Goal: Task Accomplishment & Management: Use online tool/utility

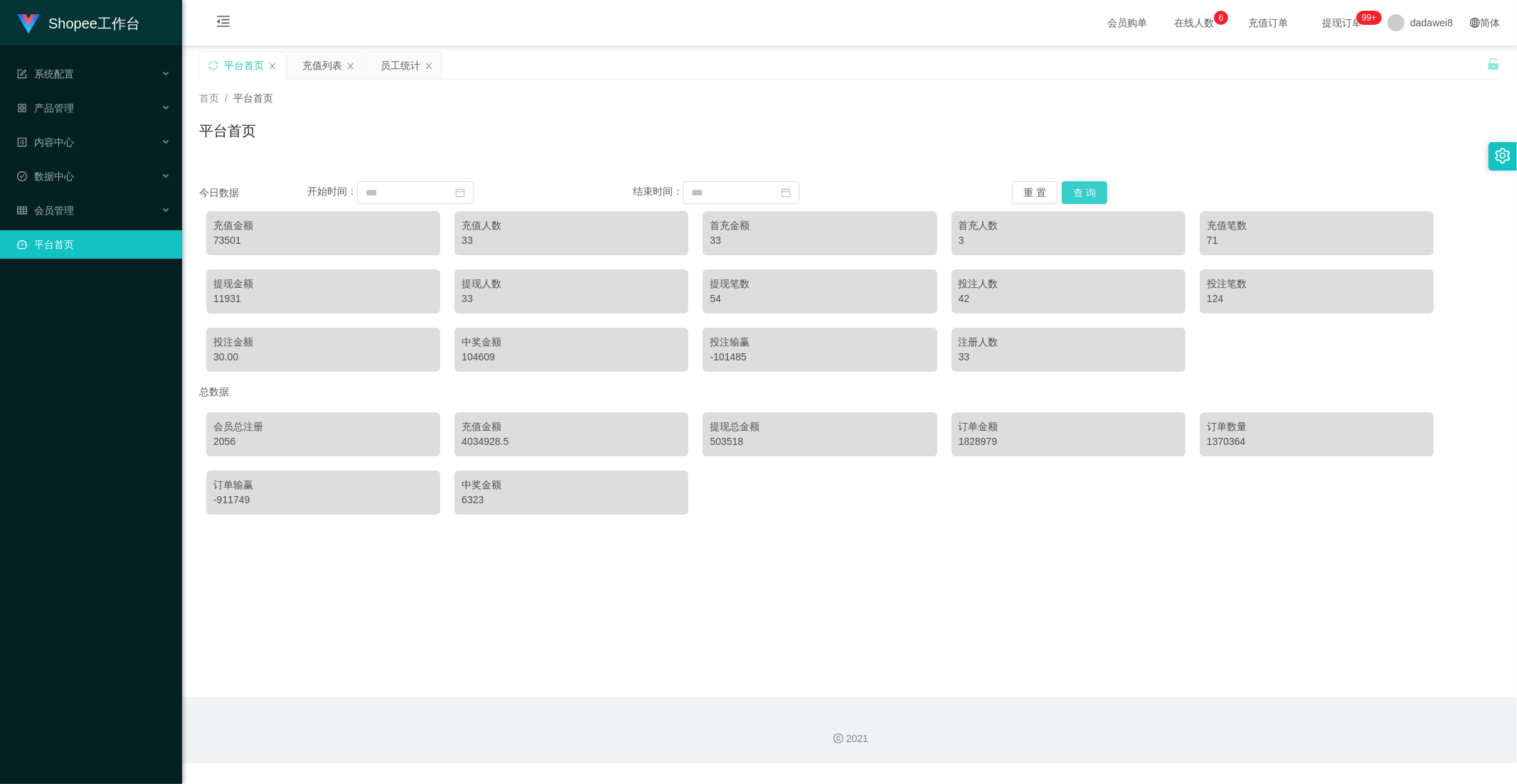
click at [1082, 187] on button "查 询" at bounding box center [1085, 192] width 46 height 23
click at [388, 60] on div "员工统计" at bounding box center [400, 65] width 40 height 27
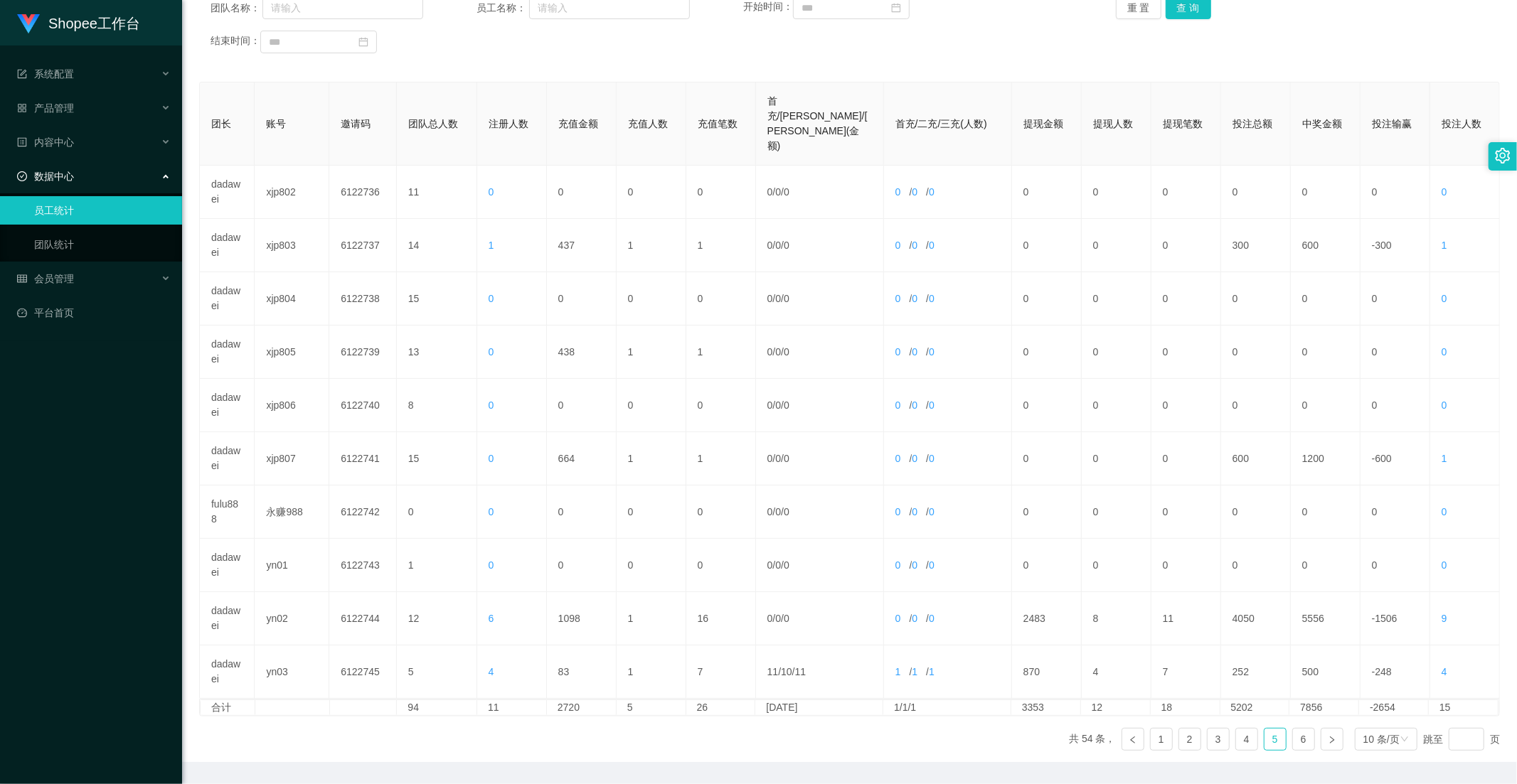
scroll to position [41, 0]
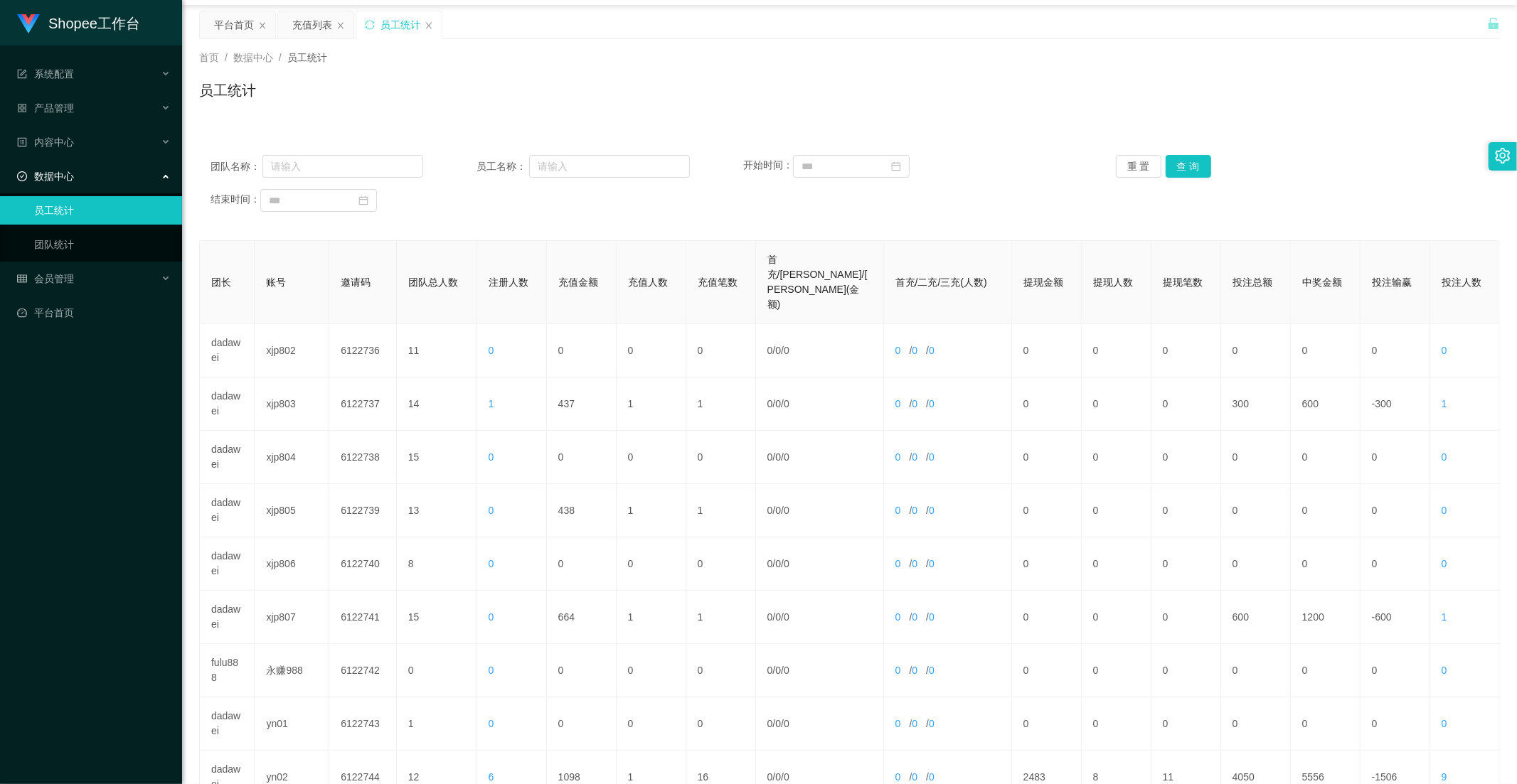
click at [1175, 152] on div "团队名称： 员工名称： 开始时间： 重 置 查 询 结束时间：" at bounding box center [850, 183] width 1301 height 86
click at [1193, 165] on button "查 询" at bounding box center [1188, 166] width 46 height 23
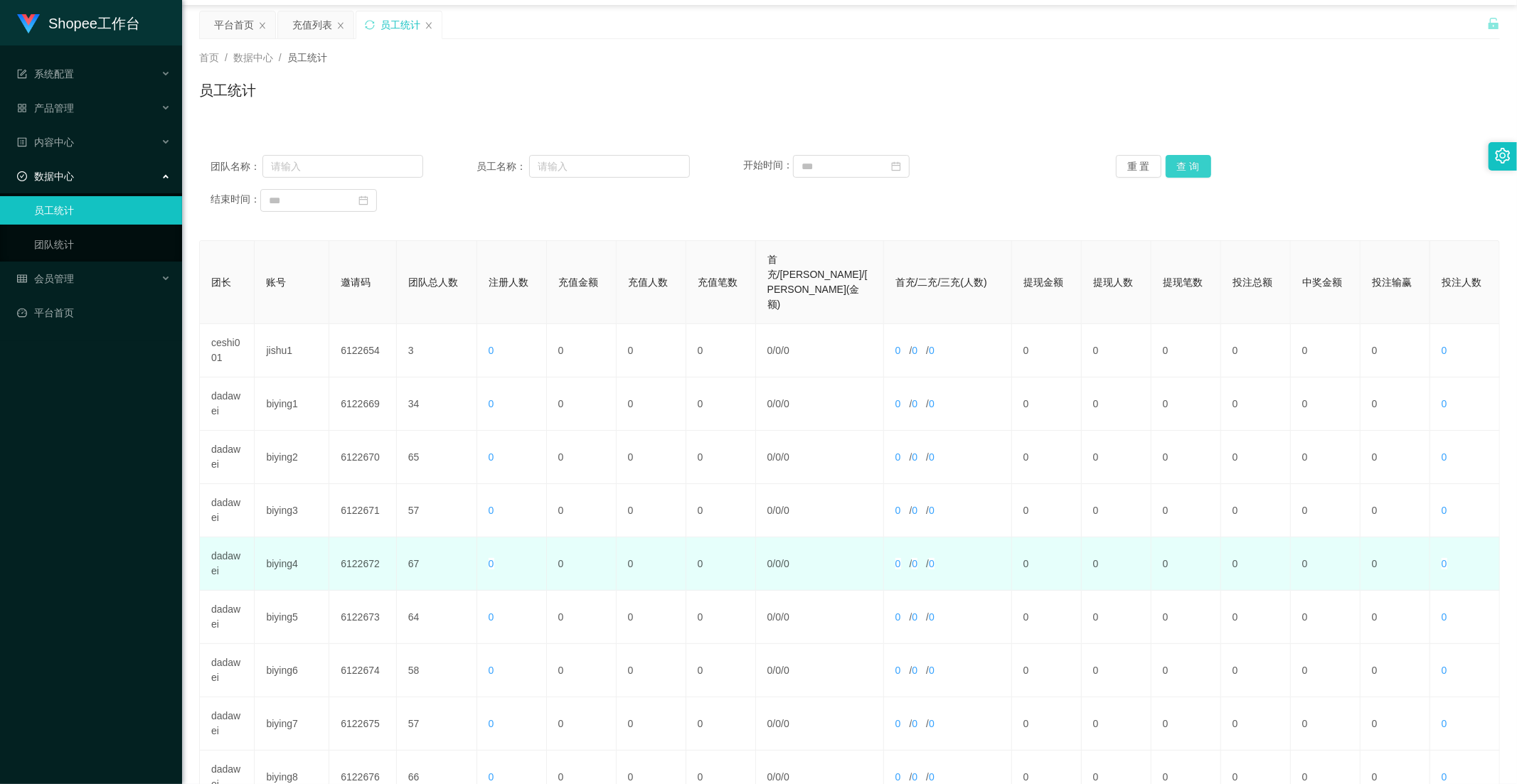
scroll to position [199, 0]
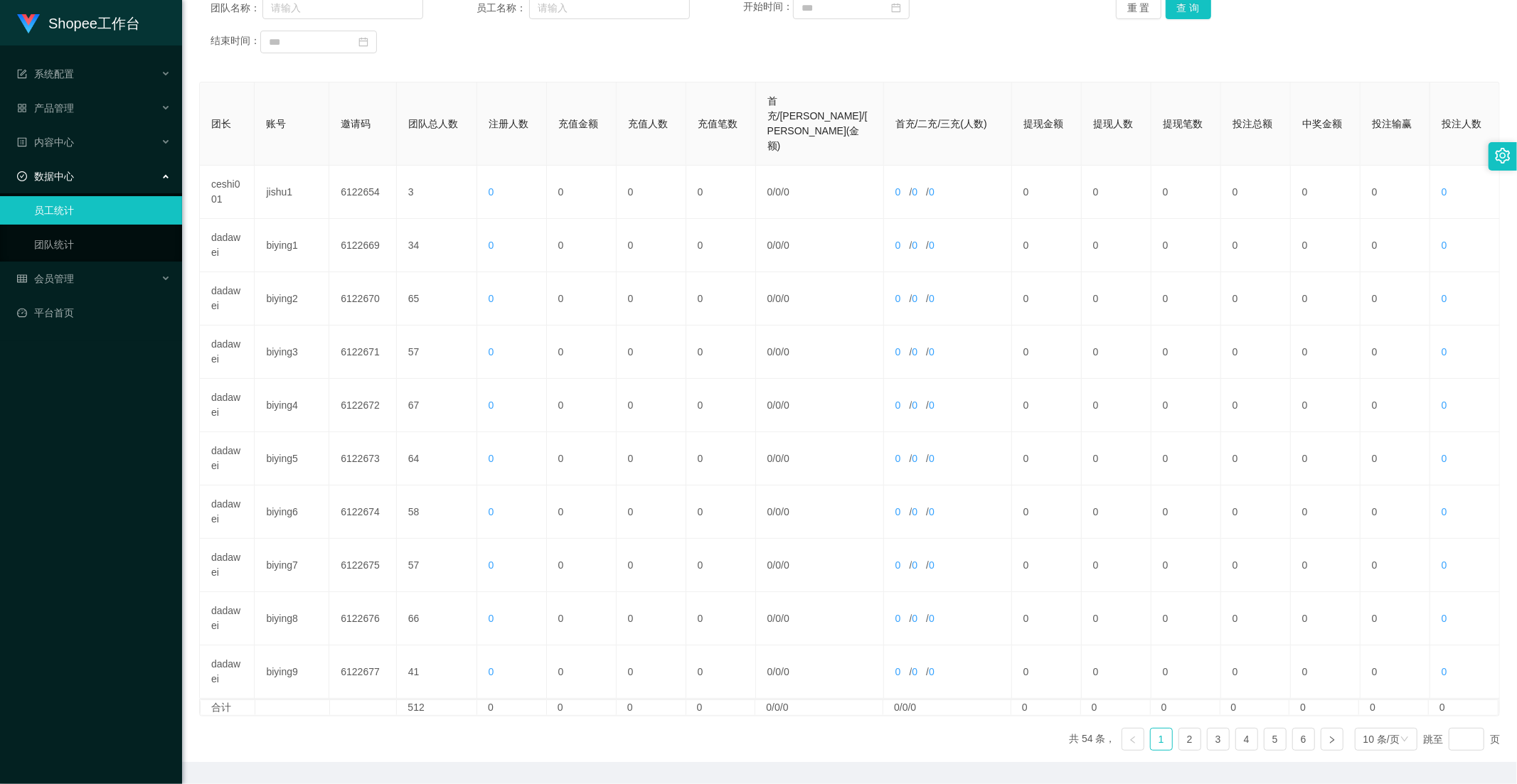
click at [1254, 728] on ul "共 54 条， 1 2 3 4 5 6 10 条/页 跳至 页" at bounding box center [1284, 739] width 431 height 23
click at [1265, 729] on link "5" at bounding box center [1275, 739] width 21 height 21
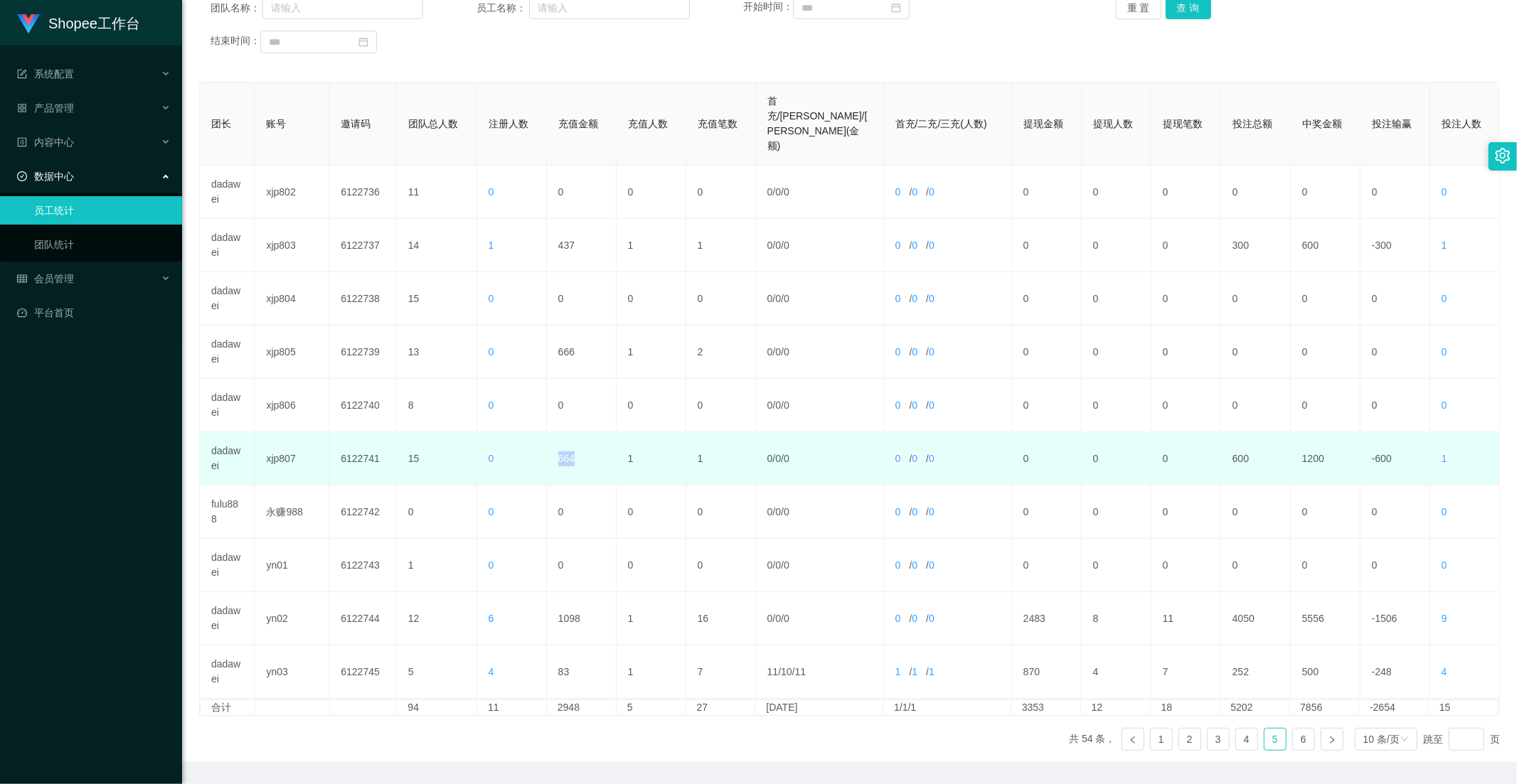
drag, startPoint x: 586, startPoint y: 411, endPoint x: 551, endPoint y: 417, distance: 35.5
click at [552, 433] on td "664" at bounding box center [582, 459] width 69 height 53
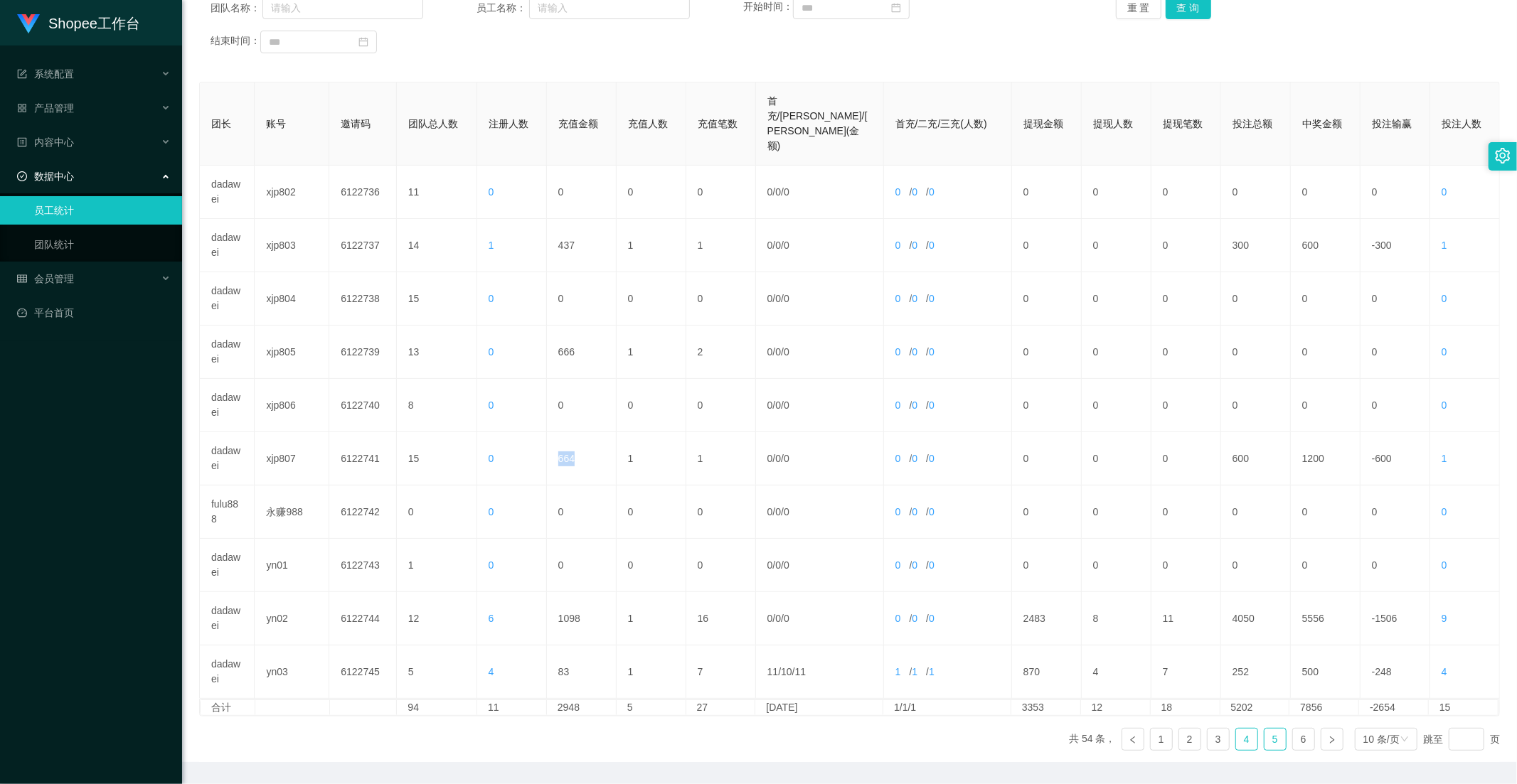
click at [1237, 729] on link "4" at bounding box center [1246, 739] width 21 height 21
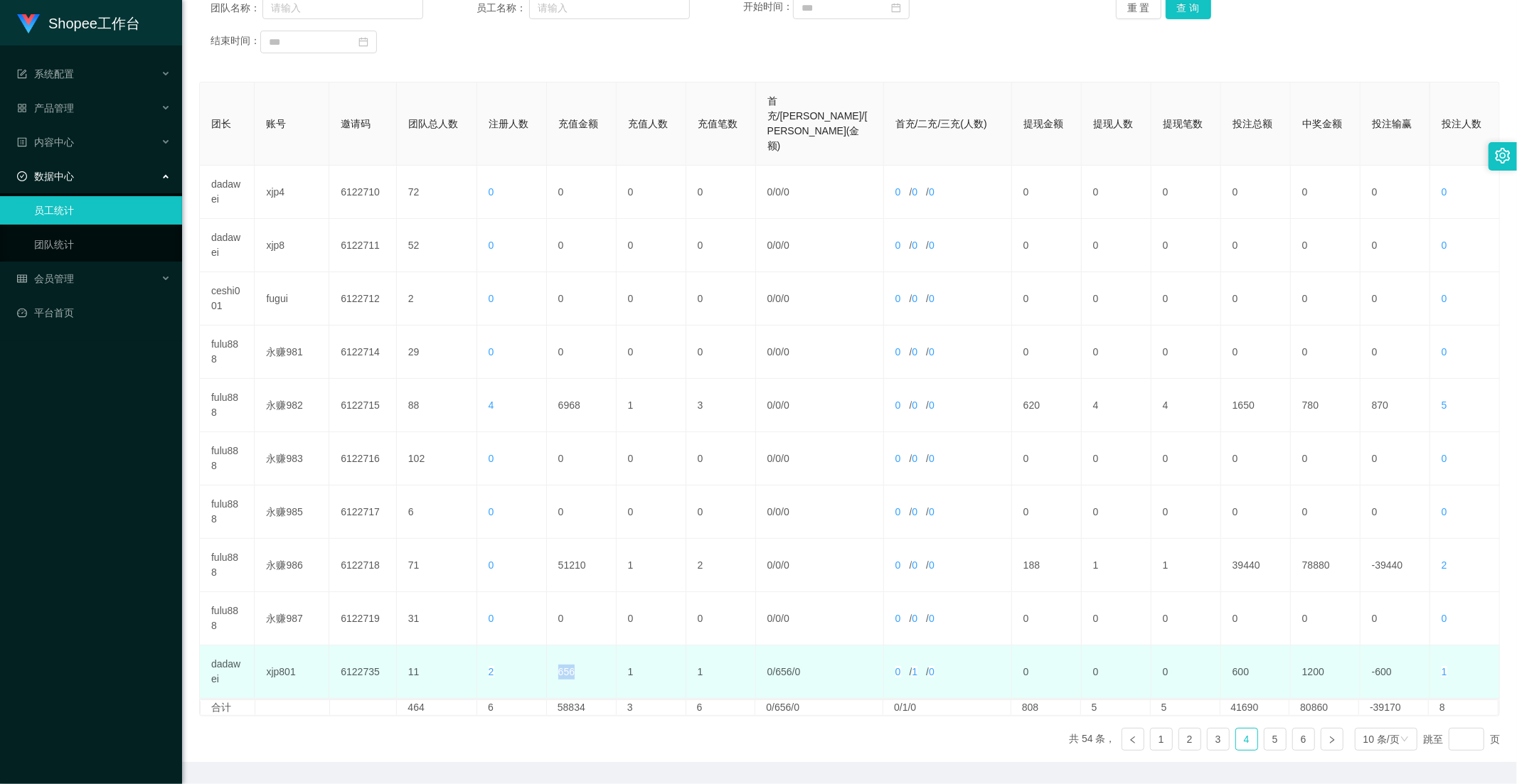
drag, startPoint x: 559, startPoint y: 636, endPoint x: 526, endPoint y: 636, distance: 33.0
click at [526, 645] on tr "dadawei xjp801 6122735 11 2 656 1 1 0 / 656 / 0 0 / 1 / 0 0 0 0 600 1200 -600 1" at bounding box center [850, 671] width 1300 height 53
click at [601, 645] on td "656" at bounding box center [582, 671] width 69 height 53
